Goal: Task Accomplishment & Management: Use online tool/utility

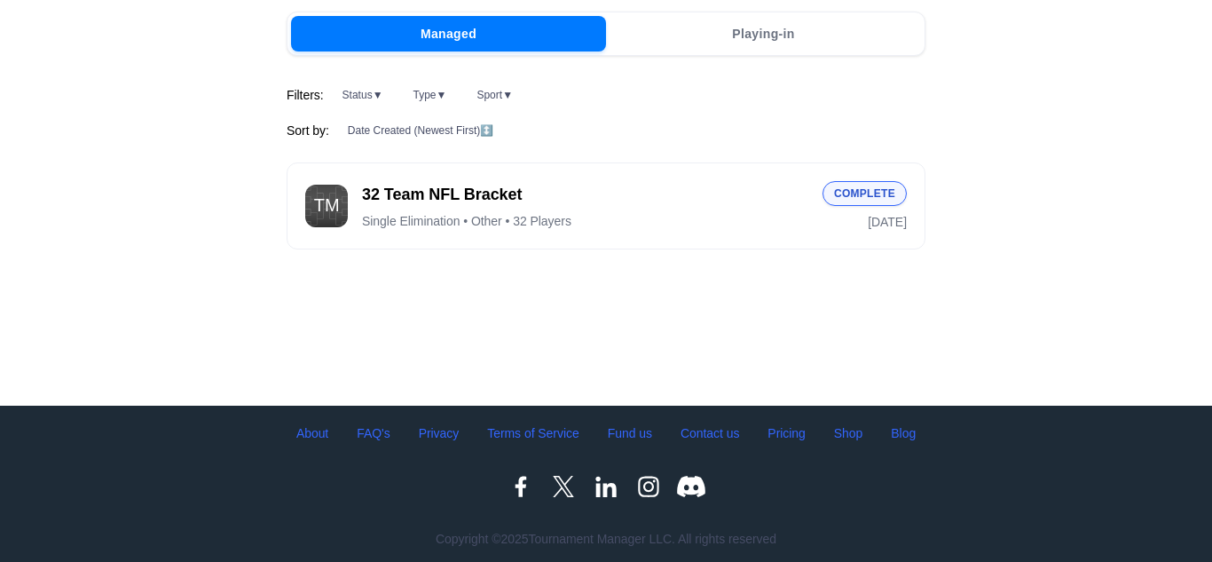
scroll to position [176, 0]
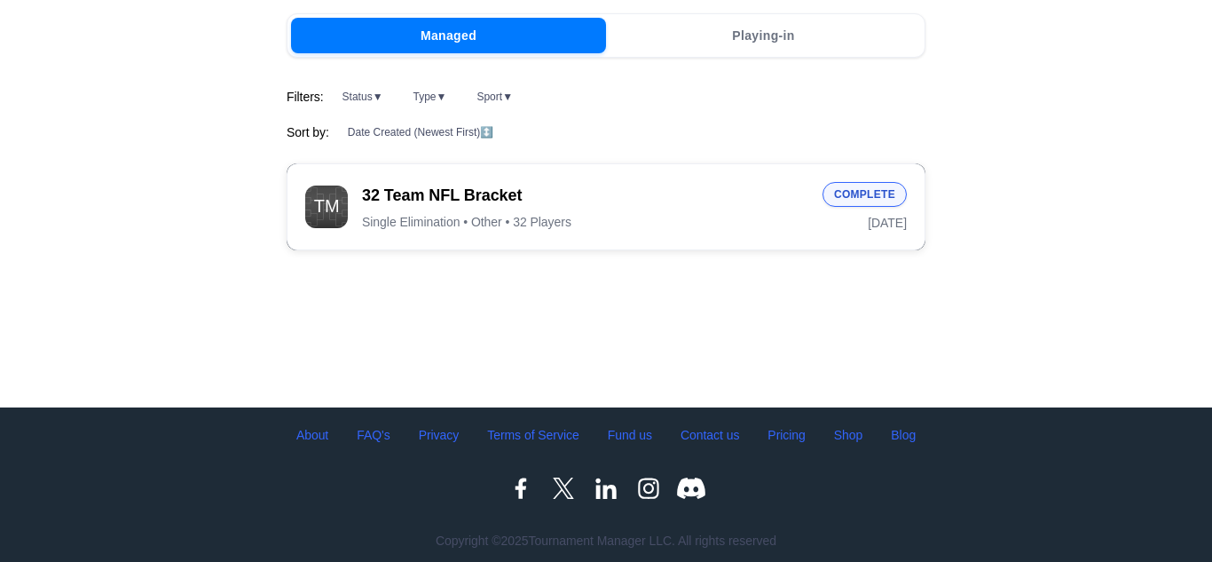
click at [504, 206] on div "32 Team NFL Bracket Single Elimination • Other • 32 Players" at bounding box center [585, 207] width 446 height 45
